Goal: Information Seeking & Learning: Check status

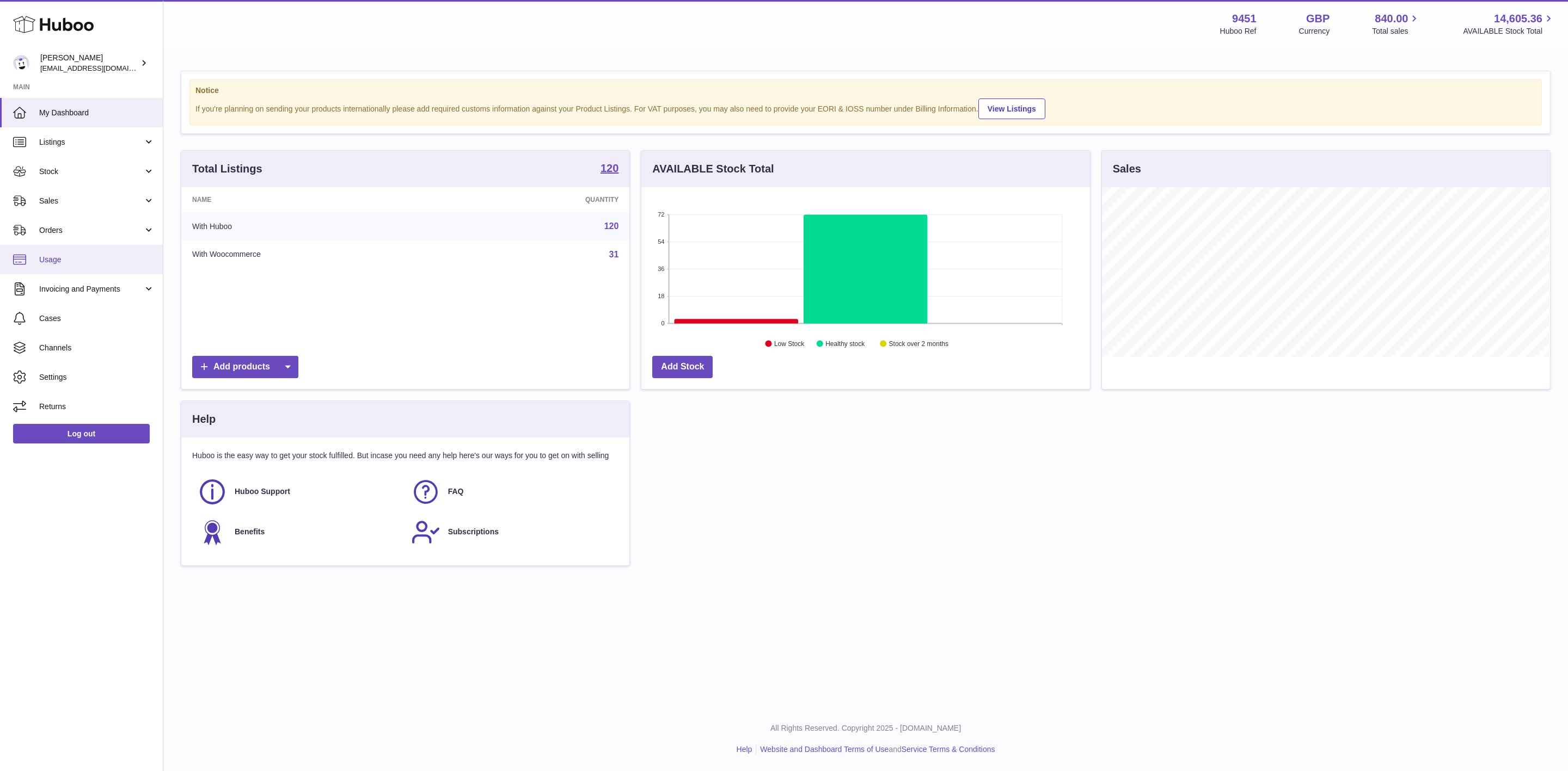
scroll to position [170, 448]
click at [77, 256] on span "Usage" at bounding box center [96, 260] width 115 height 10
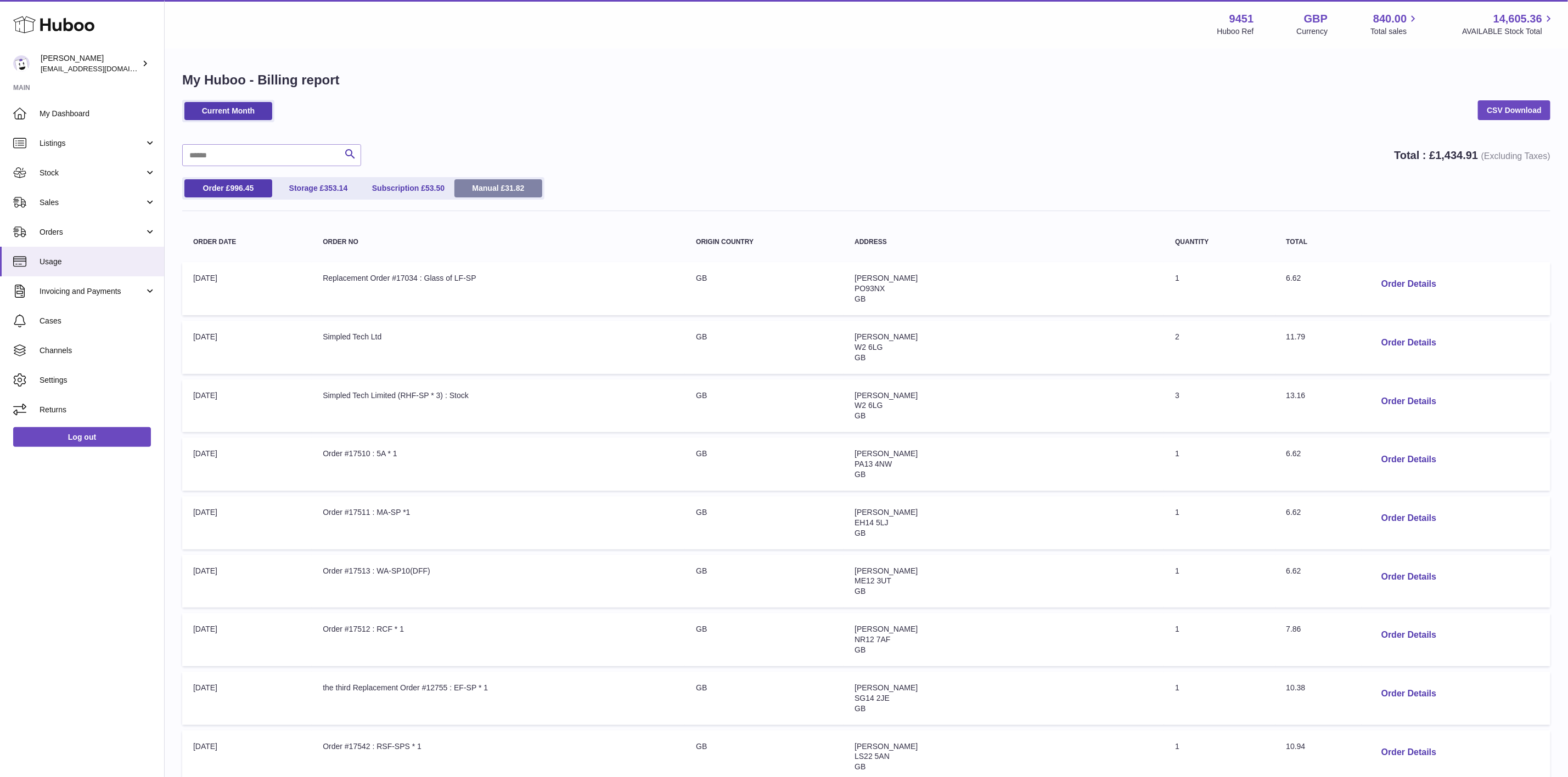
click at [524, 190] on span "31.82" at bounding box center [514, 188] width 19 height 9
drag, startPoint x: 0, startPoint y: 0, endPoint x: 517, endPoint y: 187, distance: 549.8
click at [524, 187] on span "31.82" at bounding box center [514, 188] width 19 height 9
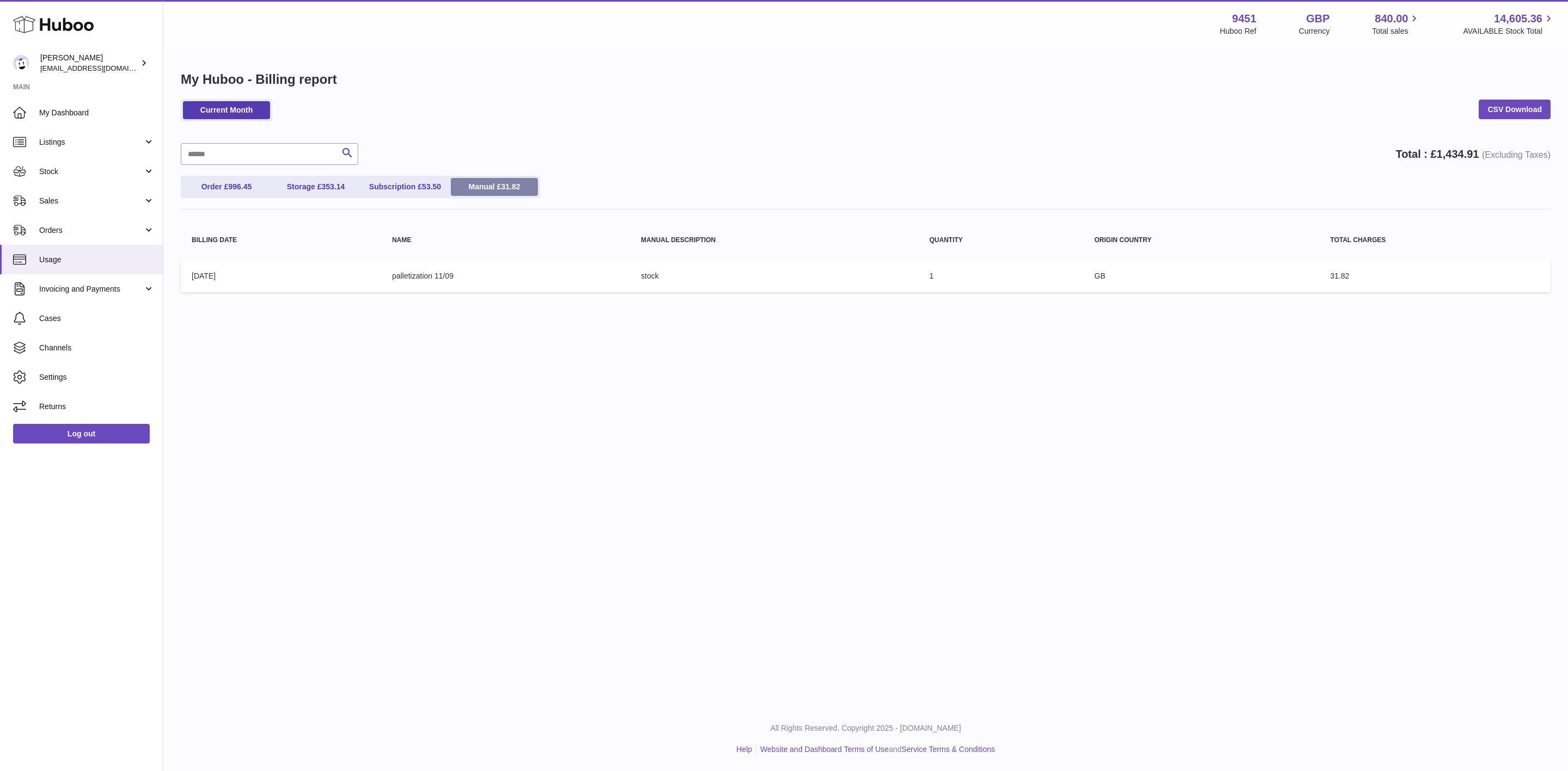
click at [510, 186] on span "31.82" at bounding box center [510, 187] width 19 height 9
drag, startPoint x: 347, startPoint y: 279, endPoint x: 479, endPoint y: 266, distance: 132.6
click at [479, 266] on tr "Billing Date: 11-Sep-2025 Name: palletization 11/09 Manual Description: stock Q…" at bounding box center [865, 276] width 1369 height 32
drag, startPoint x: 471, startPoint y: 400, endPoint x: 479, endPoint y: 399, distance: 8.1
click at [475, 399] on div "Menu Huboo 9451 Huboo Ref GBP Currency 840.00 Total sales 14,605.36 AVAILABLE S…" at bounding box center [866, 353] width 1405 height 707
